Goal: Information Seeking & Learning: Check status

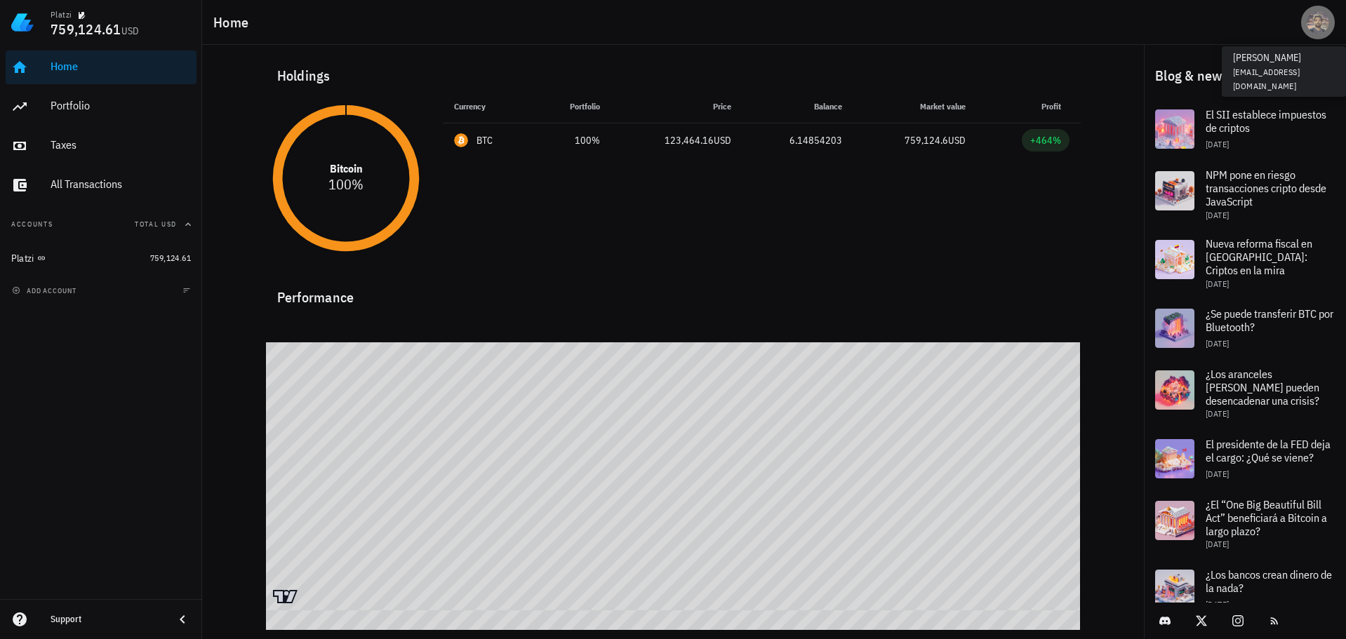
click at [1313, 29] on div "avatar" at bounding box center [1318, 22] width 22 height 22
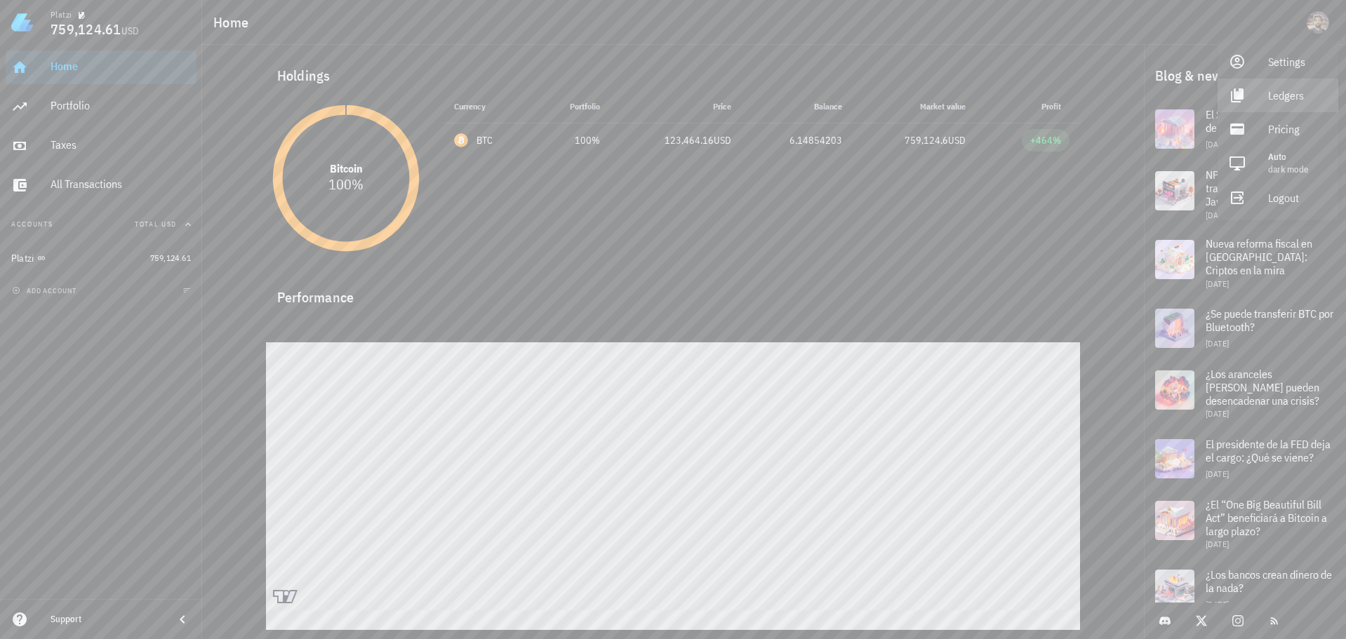
click at [1303, 91] on div "Ledgers" at bounding box center [1297, 95] width 59 height 28
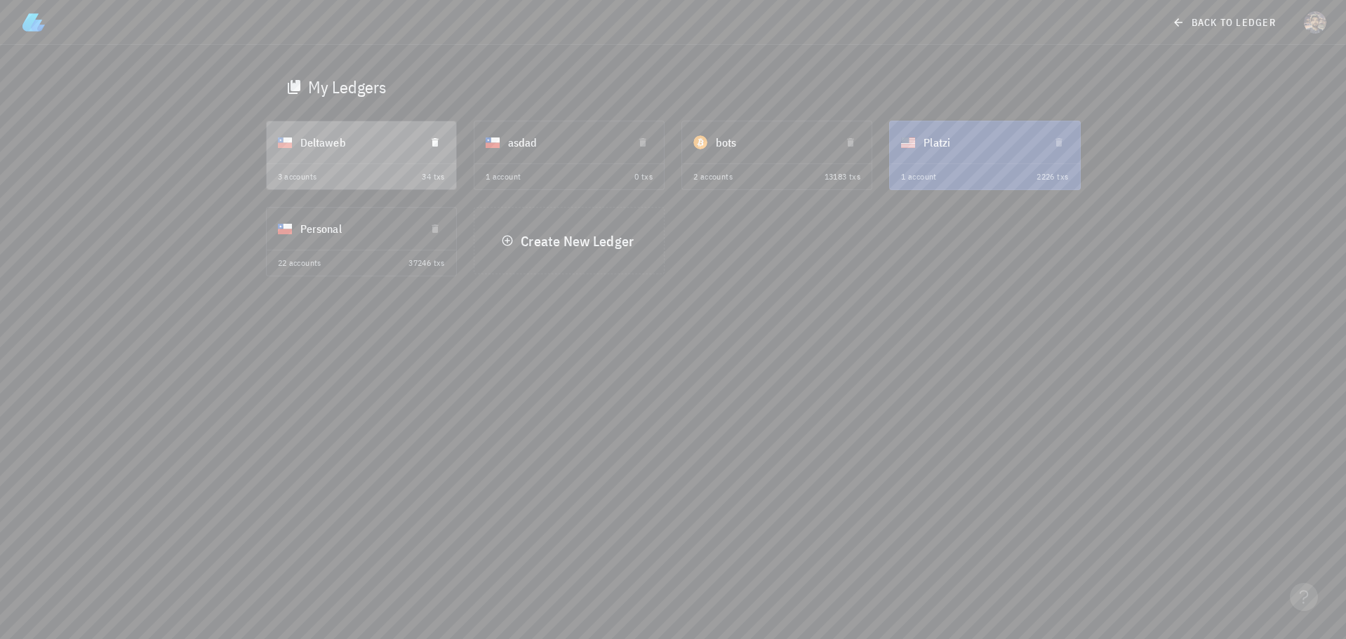
click at [322, 143] on div "Deltaweb" at bounding box center [357, 142] width 114 height 36
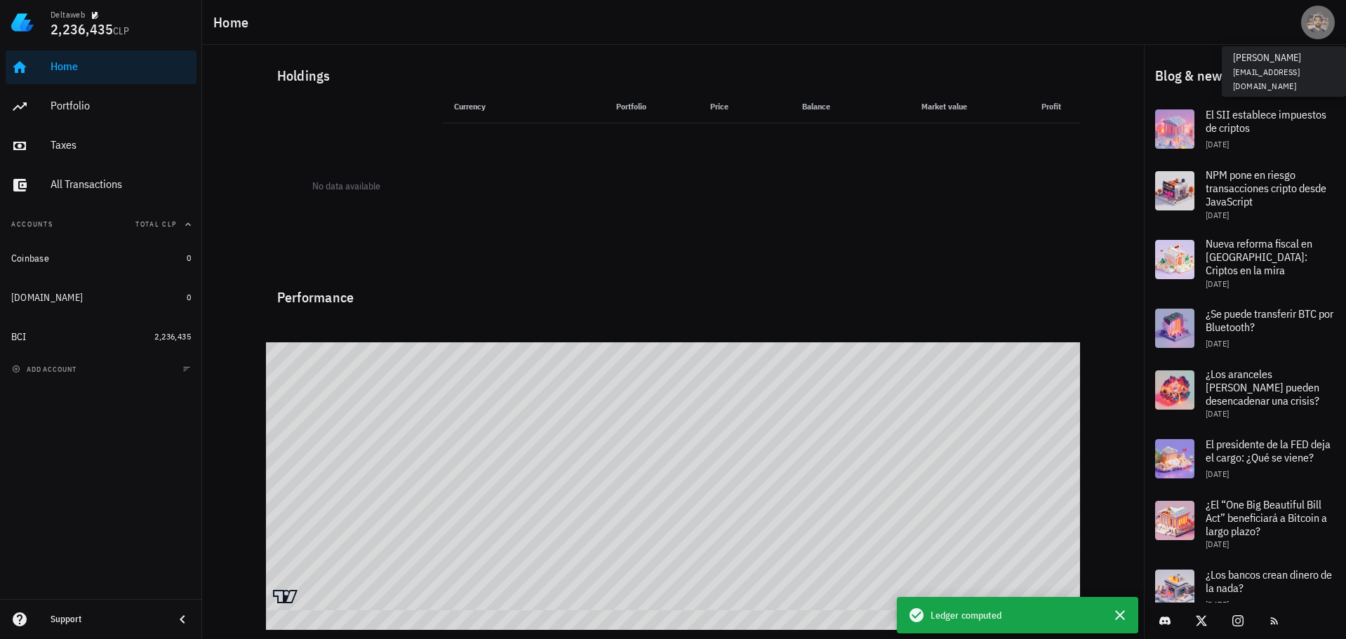
click at [1320, 28] on div "avatar" at bounding box center [1318, 22] width 22 height 22
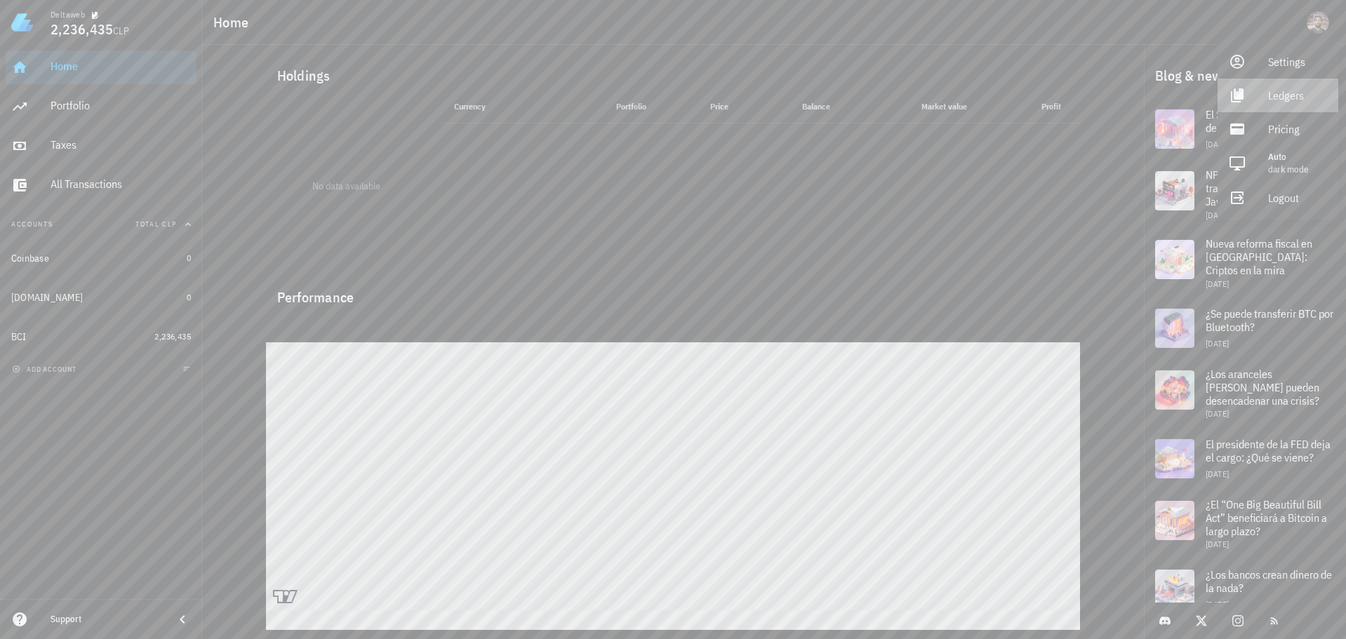
click at [1296, 87] on div "Ledgers" at bounding box center [1297, 95] width 59 height 28
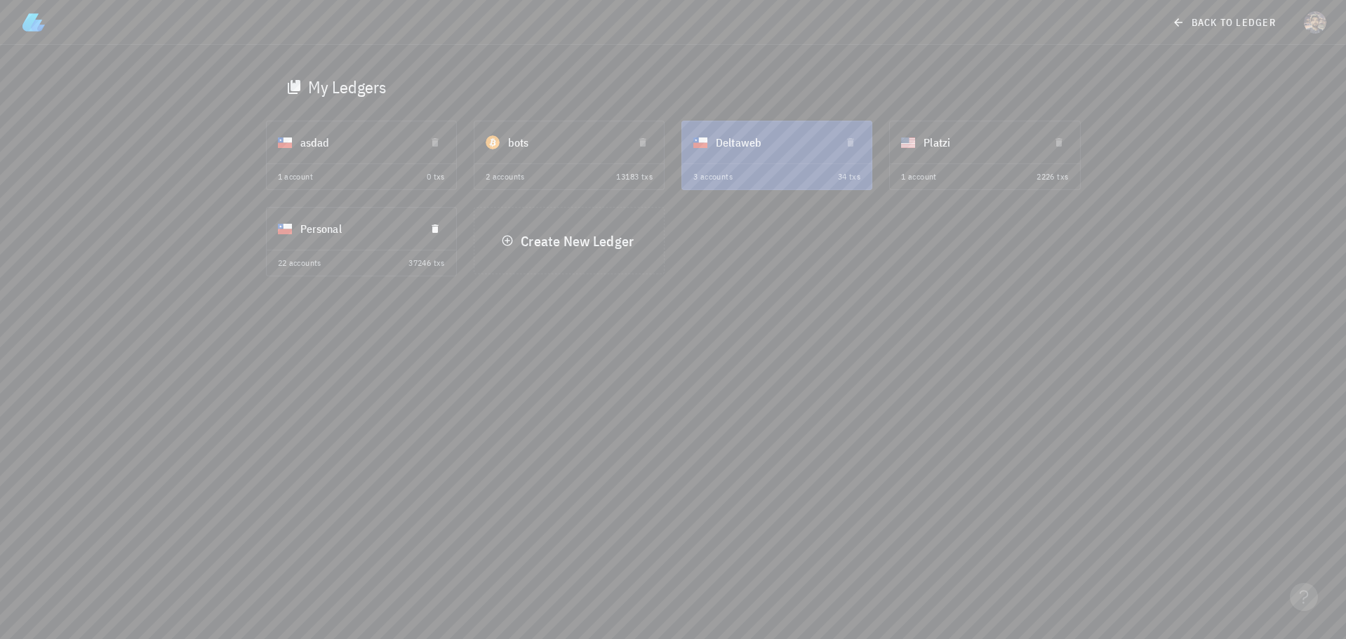
click at [302, 234] on div "Personal" at bounding box center [361, 229] width 189 height 42
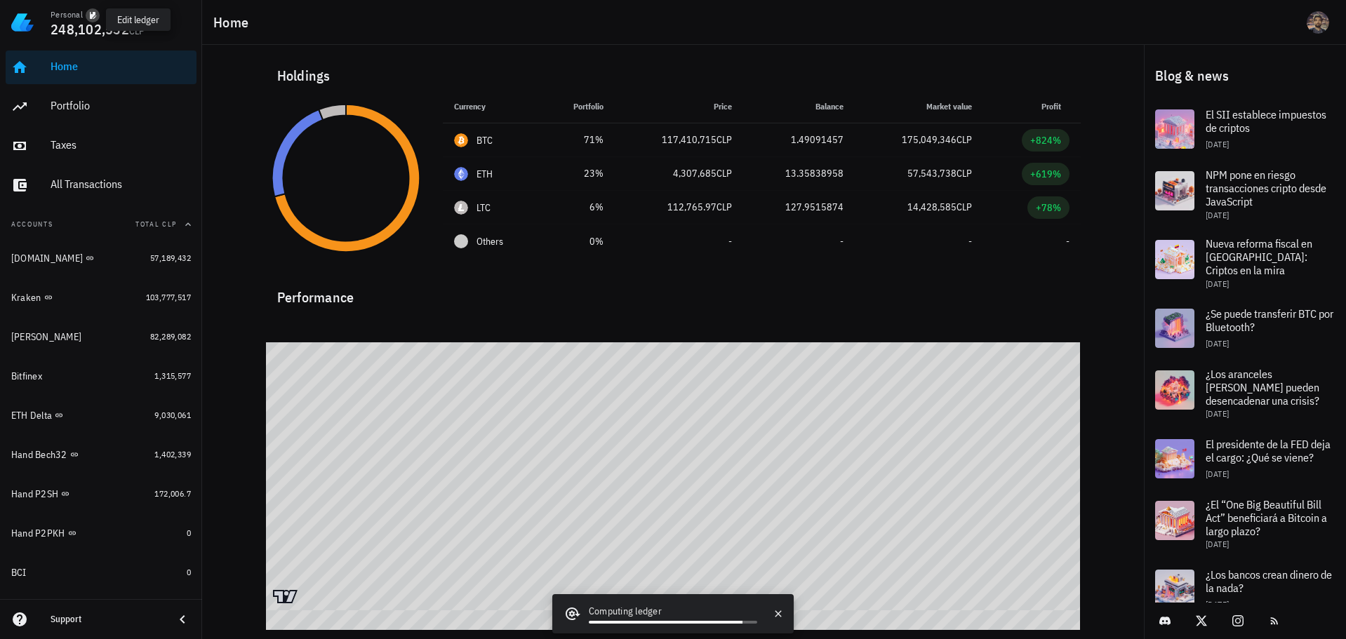
click at [88, 9] on button "button" at bounding box center [93, 15] width 14 height 14
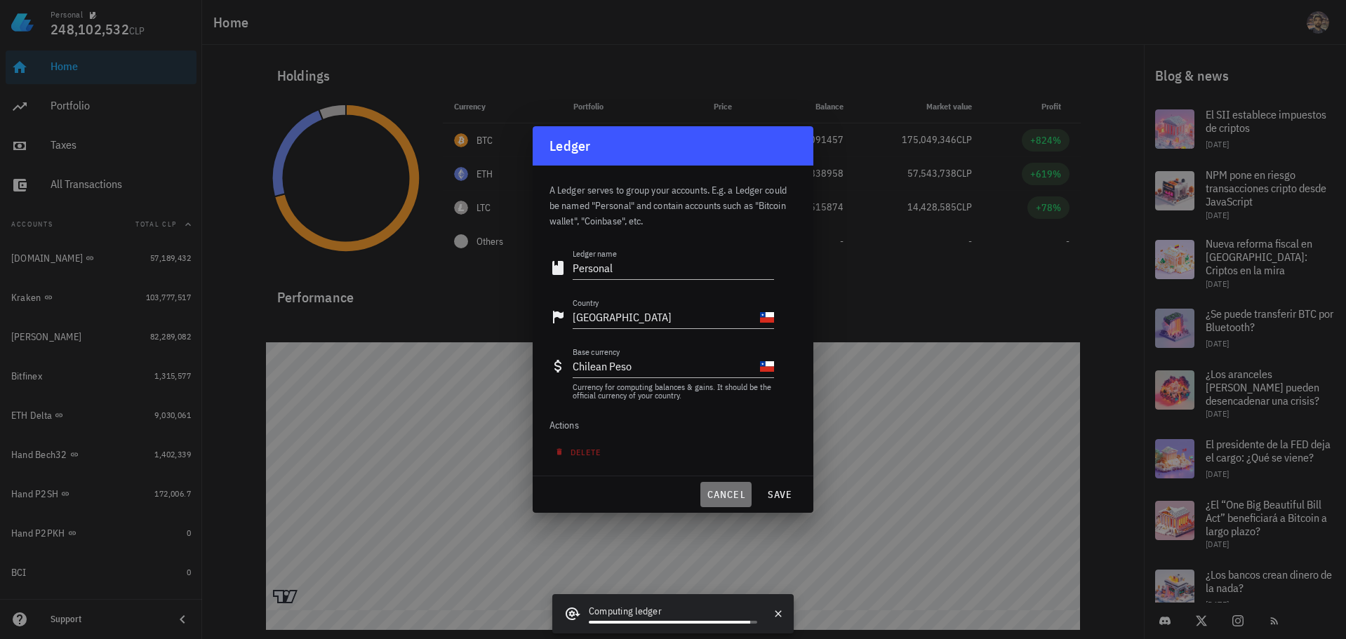
click at [721, 489] on span "cancel" at bounding box center [726, 494] width 40 height 13
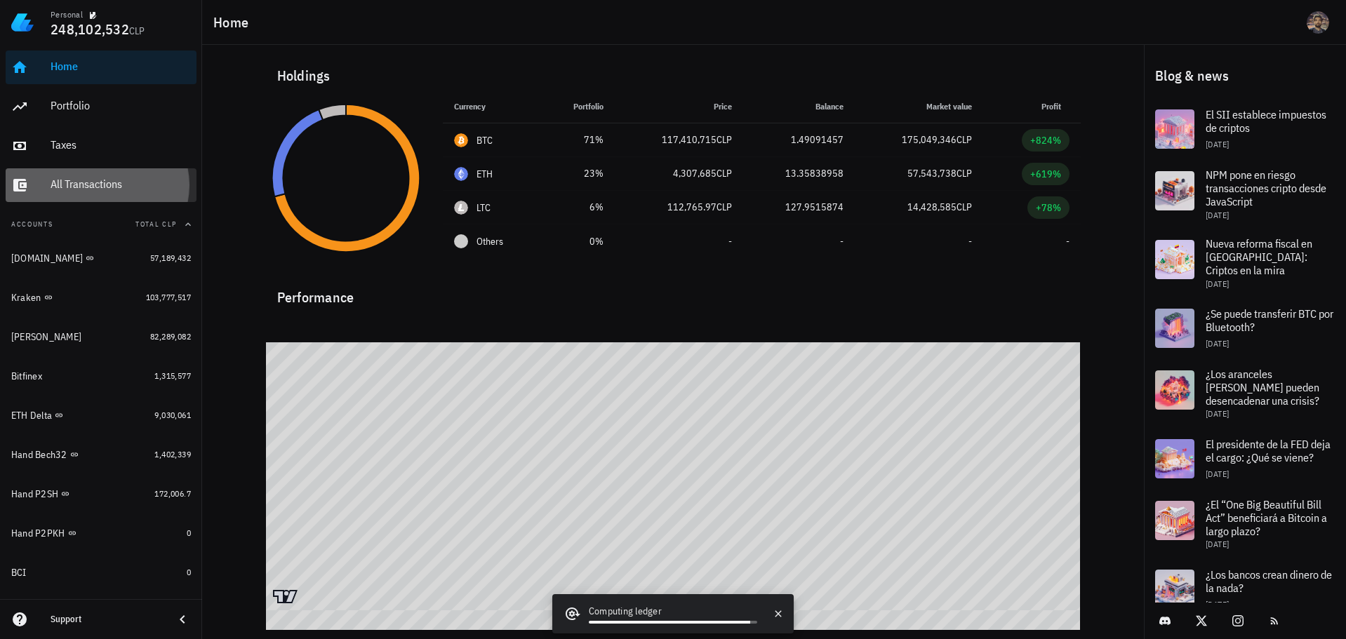
click at [84, 175] on div "All Transactions" at bounding box center [121, 185] width 140 height 32
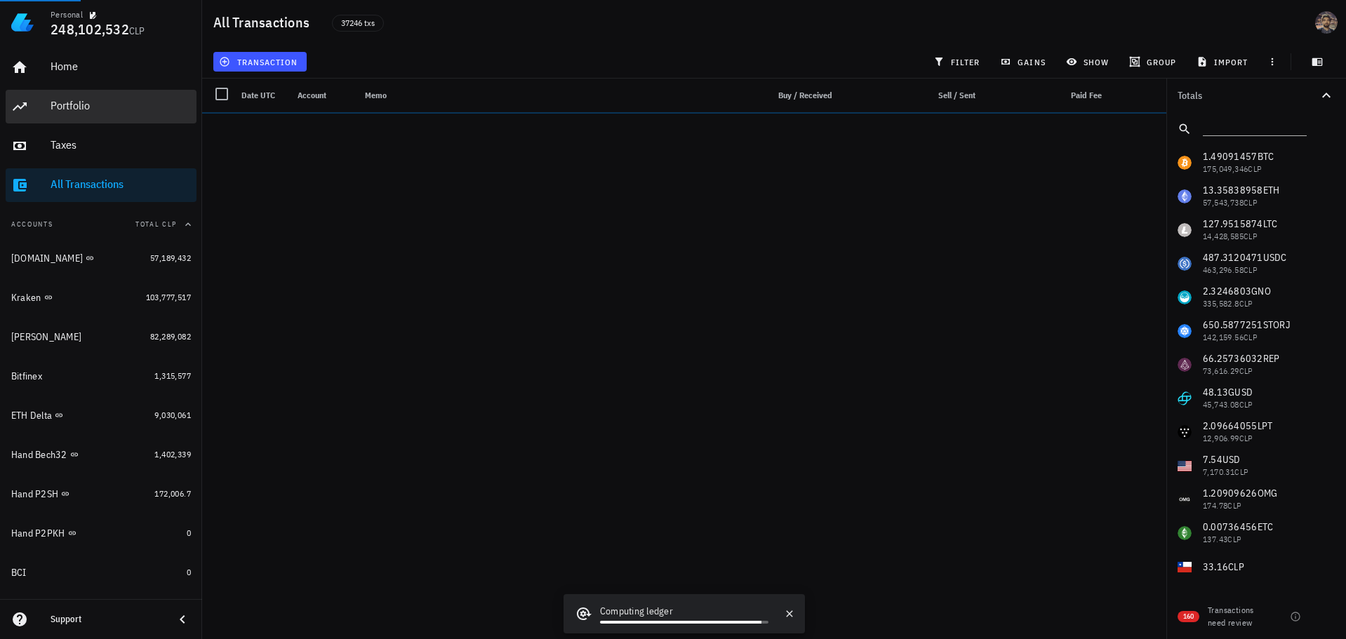
click at [85, 109] on div "Portfolio" at bounding box center [121, 105] width 140 height 13
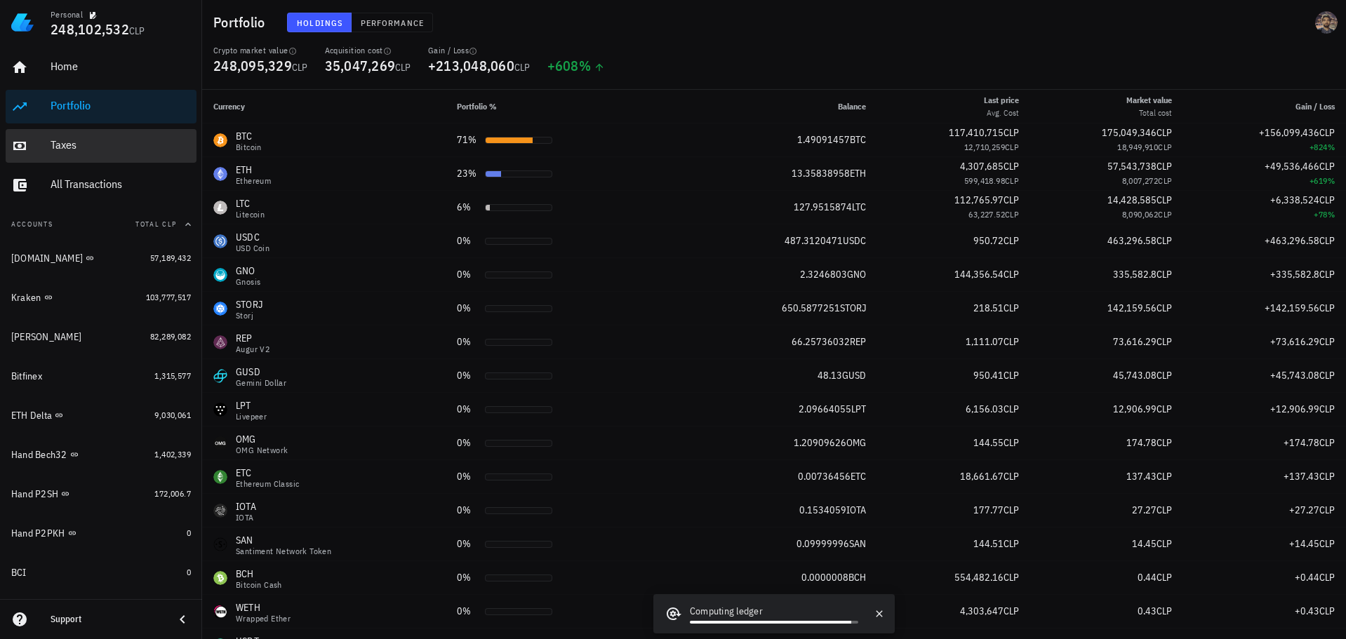
click at [68, 142] on div "Taxes" at bounding box center [121, 144] width 140 height 13
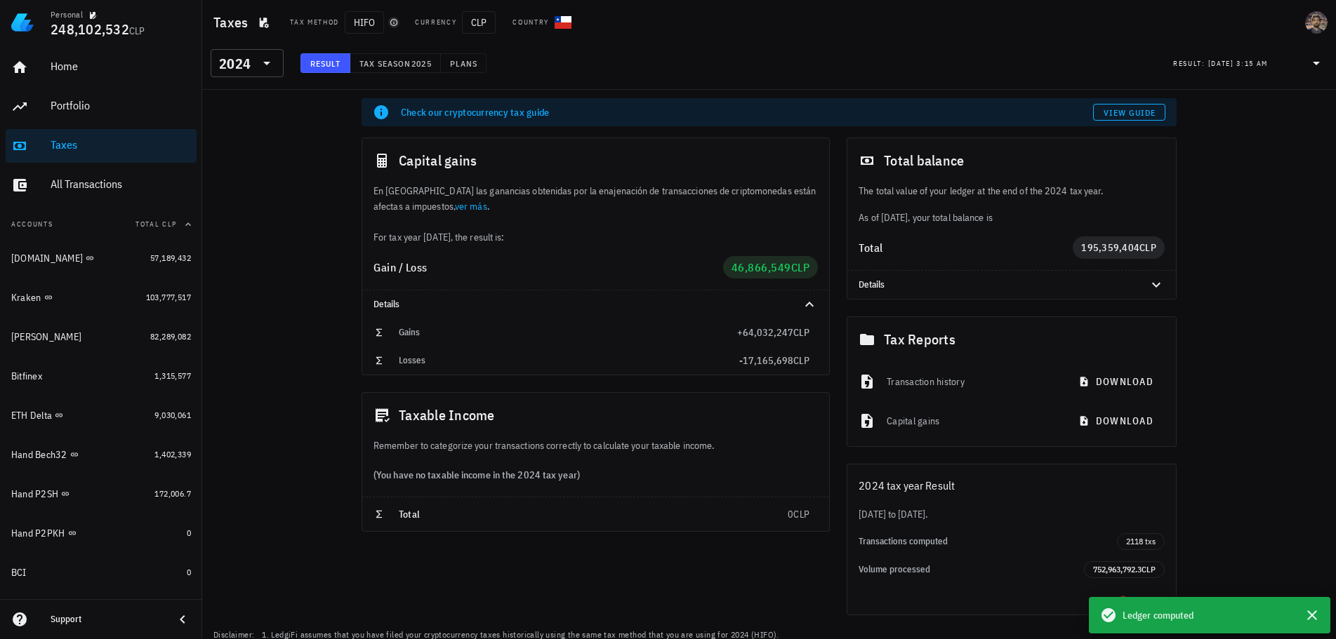
click at [397, 21] on icon "button" at bounding box center [394, 22] width 8 height 8
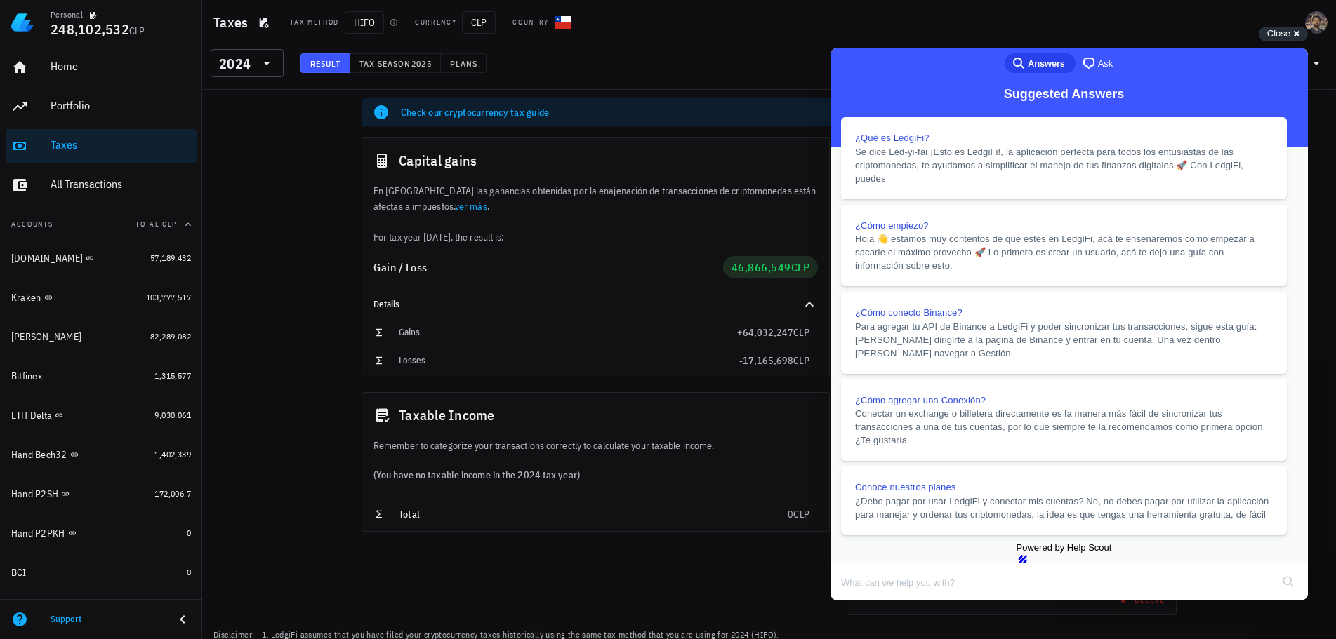
scroll to position [743, 0]
click at [856, 601] on button "Close" at bounding box center [843, 610] width 25 height 18
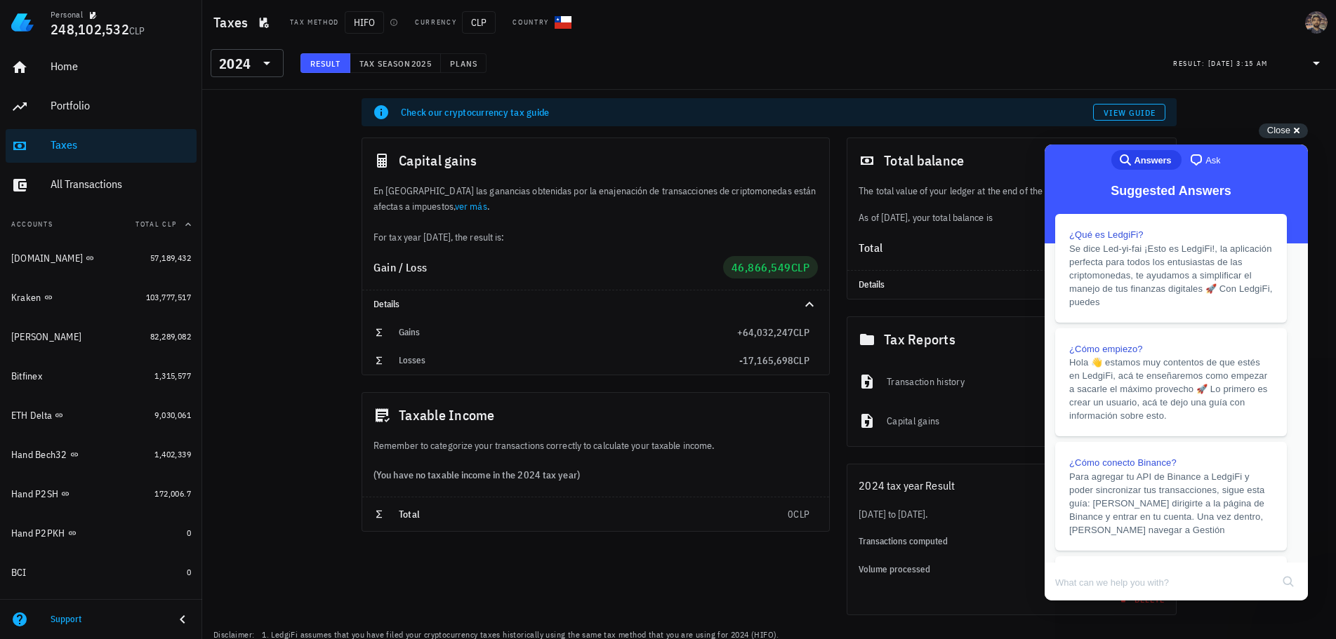
scroll to position [695, 0]
click at [1293, 128] on div "Close cross-small" at bounding box center [1282, 131] width 49 height 15
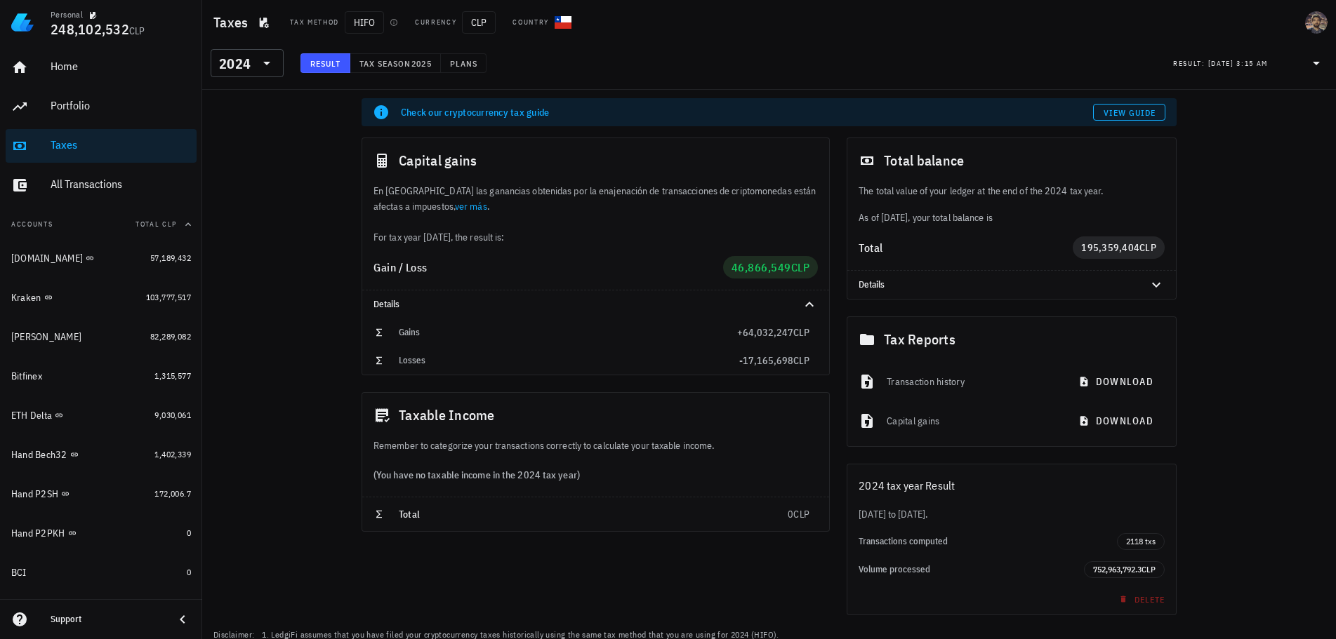
click at [295, 328] on div "Check our cryptocurrency tax guide View guide Capital gains En Chile las gananc…" at bounding box center [768, 382] width 1133 height 585
click at [251, 70] on div "2024" at bounding box center [237, 63] width 36 height 28
click at [254, 147] on div "2023" at bounding box center [247, 156] width 51 height 22
click at [236, 70] on div "2023" at bounding box center [235, 64] width 32 height 14
click at [243, 183] on div "2022" at bounding box center [247, 183] width 51 height 11
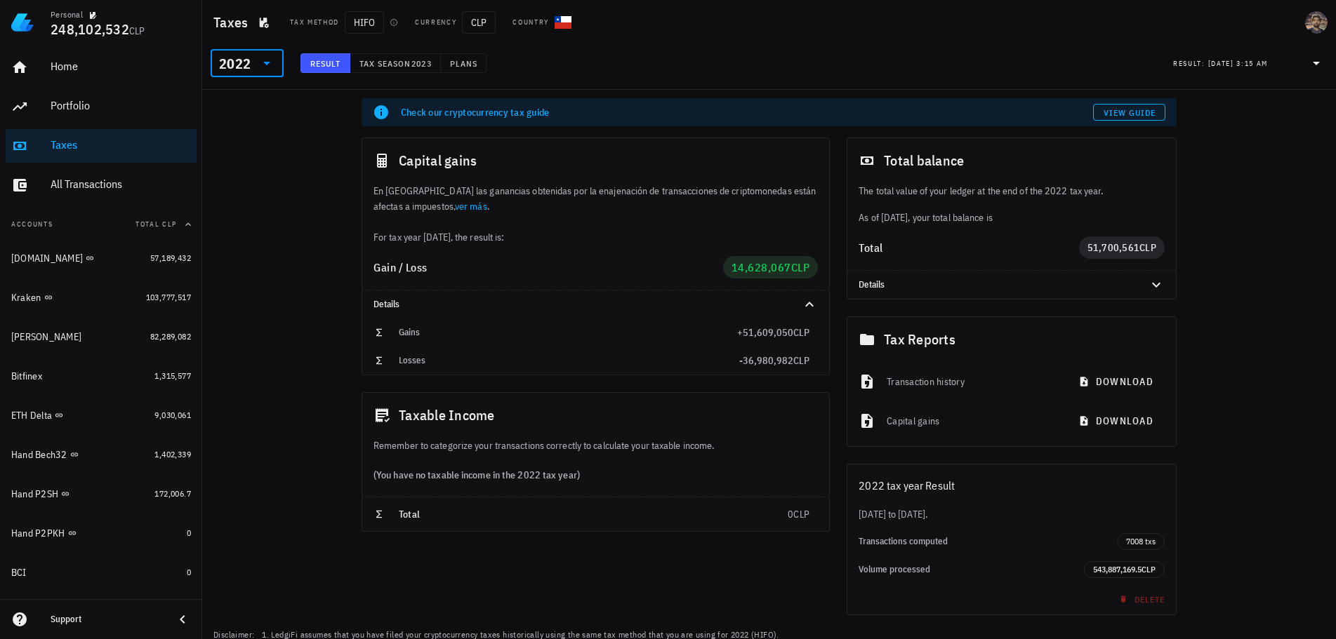
click at [253, 68] on input "text" at bounding box center [254, 63] width 2 height 22
click at [248, 105] on div "2025" at bounding box center [247, 99] width 51 height 22
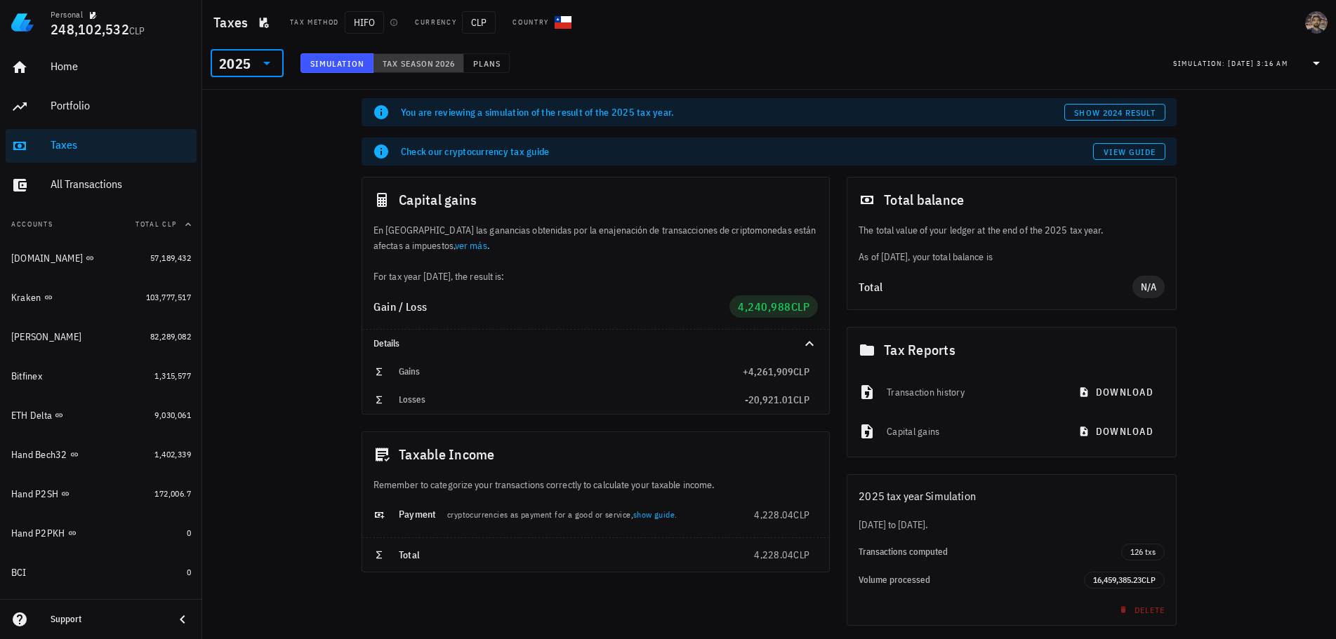
click at [430, 68] on button "Tax season 2026" at bounding box center [418, 63] width 91 height 20
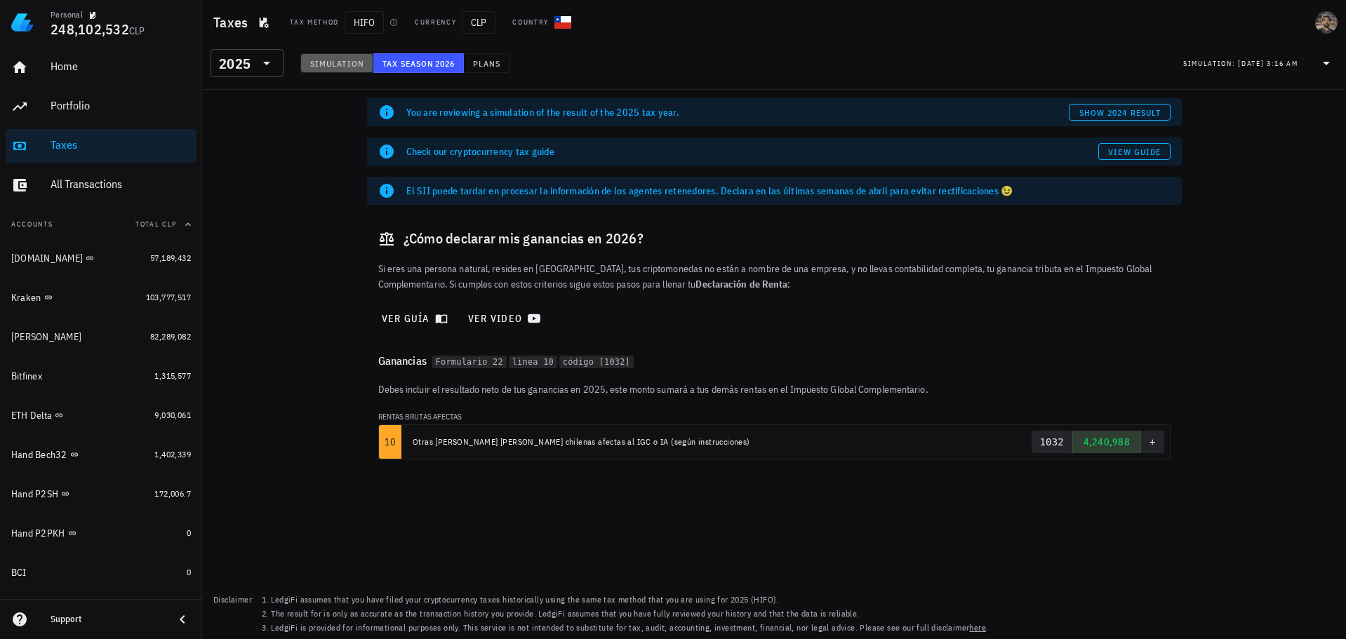
click at [349, 61] on span "Simulation" at bounding box center [336, 63] width 55 height 11
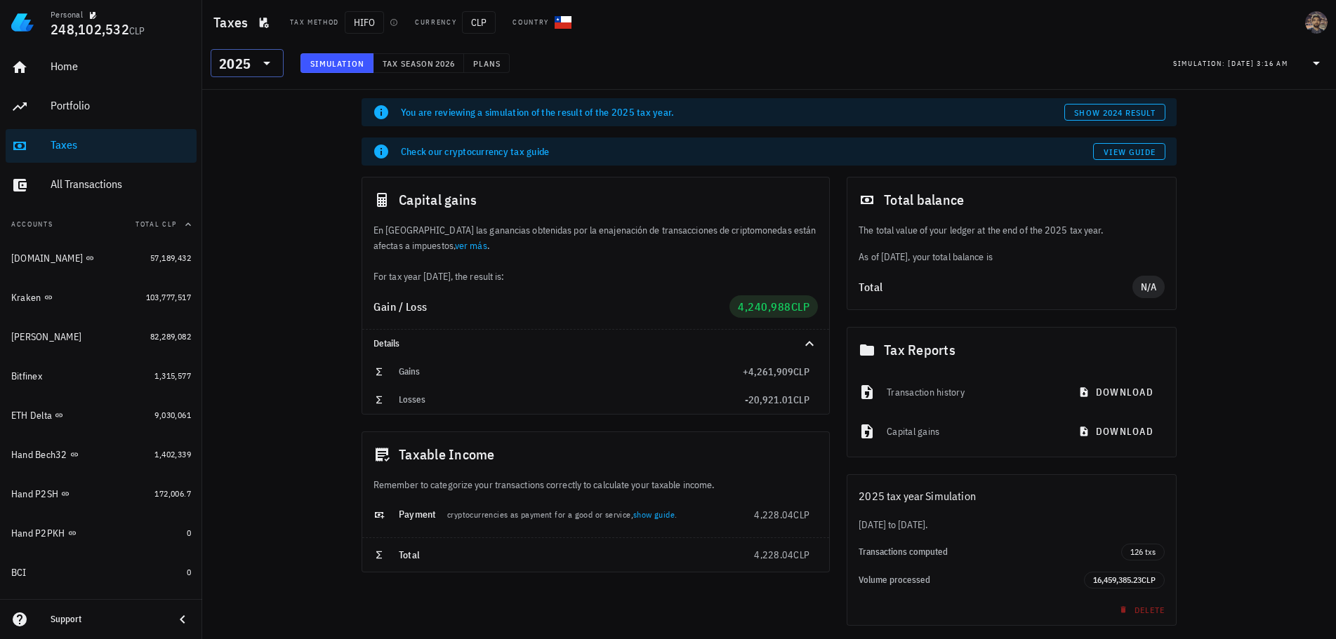
click at [246, 62] on div "2025" at bounding box center [235, 64] width 32 height 14
click at [242, 184] on div "2022" at bounding box center [247, 183] width 51 height 11
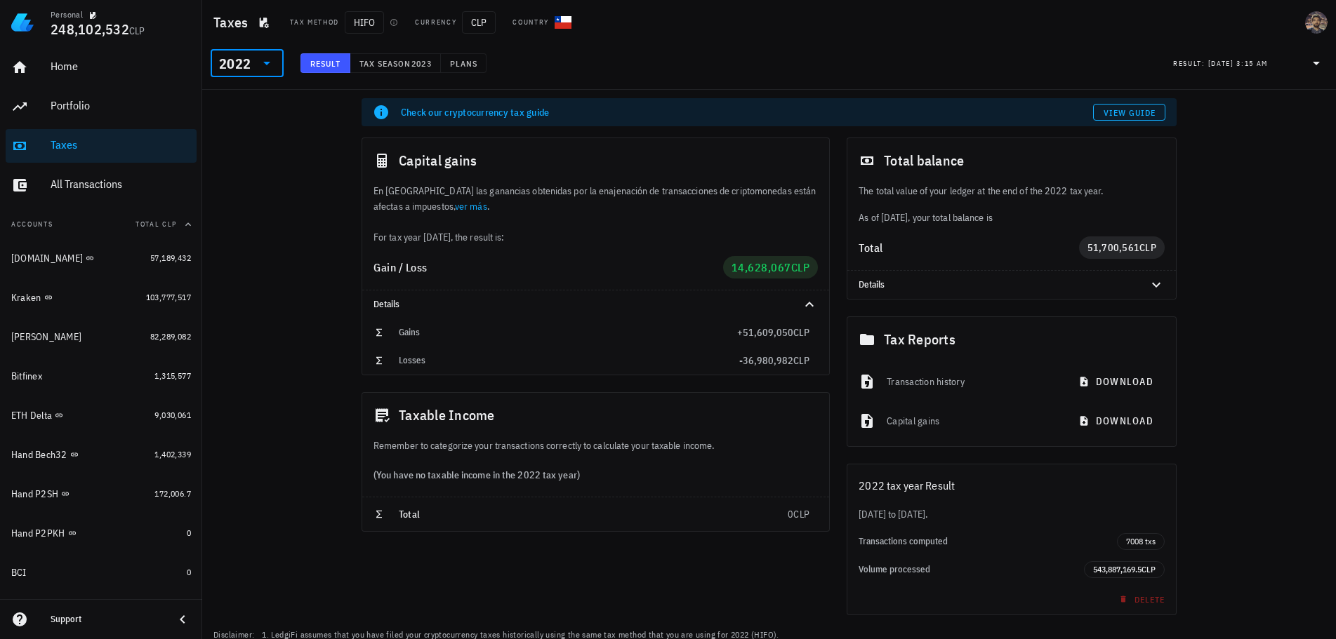
click at [233, 58] on div "2022" at bounding box center [235, 64] width 32 height 14
click at [241, 160] on div "2023" at bounding box center [247, 155] width 51 height 11
click at [386, 64] on span "Tax season" at bounding box center [385, 63] width 53 height 11
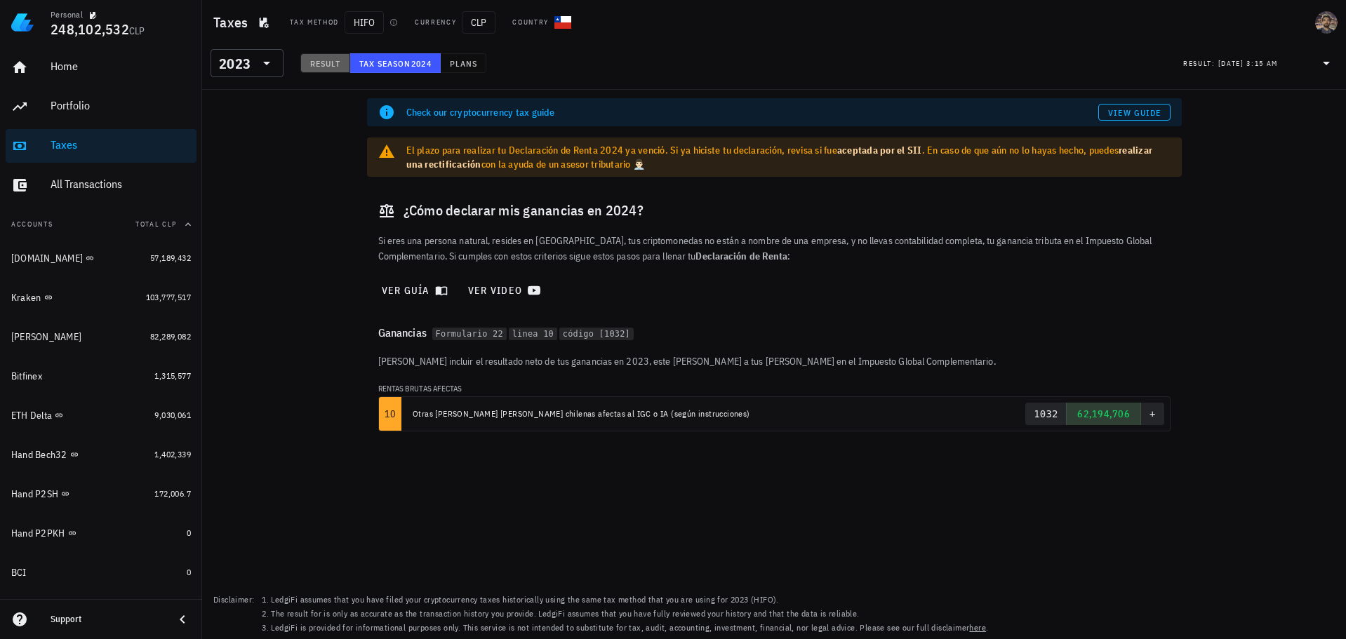
click at [325, 64] on span "Result" at bounding box center [325, 63] width 32 height 11
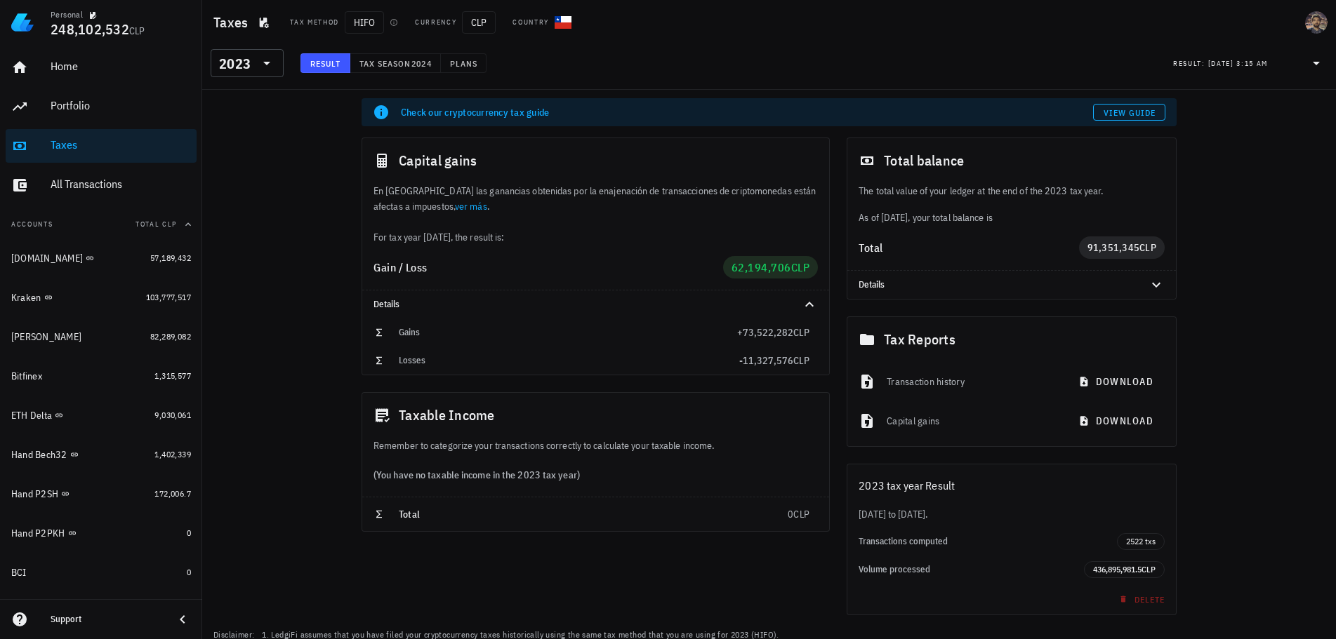
click at [228, 366] on div "Check our cryptocurrency tax guide View guide Capital gains En Chile las gananc…" at bounding box center [768, 382] width 1133 height 585
